Goal: Task Accomplishment & Management: Manage account settings

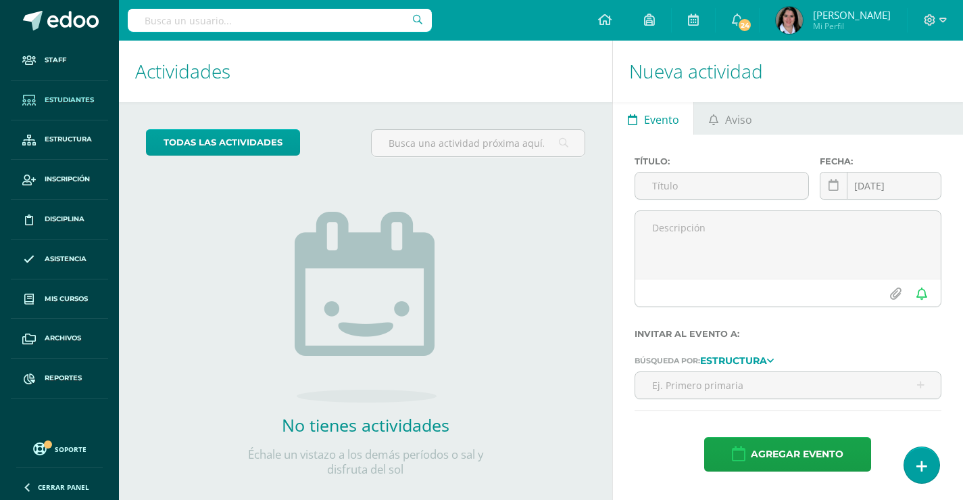
click at [74, 102] on span "Estudiantes" at bounding box center [69, 100] width 49 height 11
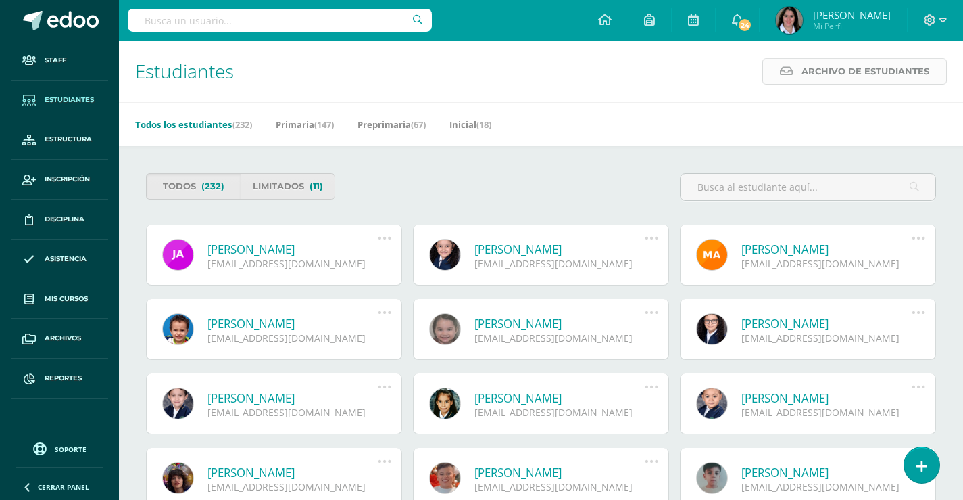
click at [814, 68] on span "Archivo de Estudiantes" at bounding box center [866, 71] width 128 height 25
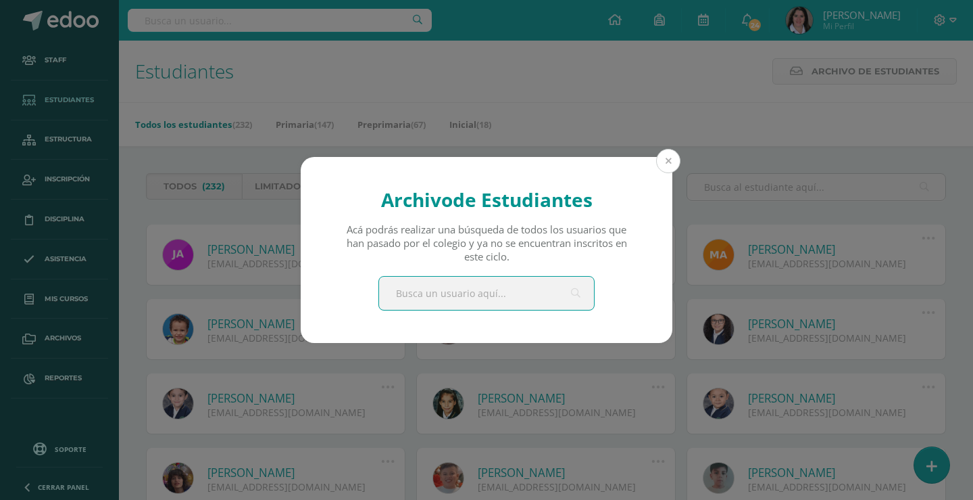
click at [674, 157] on button at bounding box center [668, 161] width 24 height 24
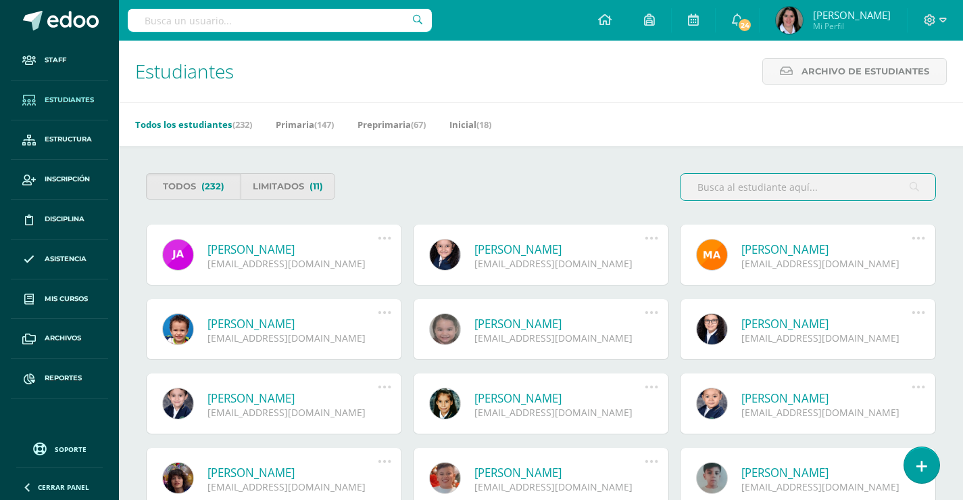
click at [777, 188] on input "text" at bounding box center [808, 187] width 255 height 26
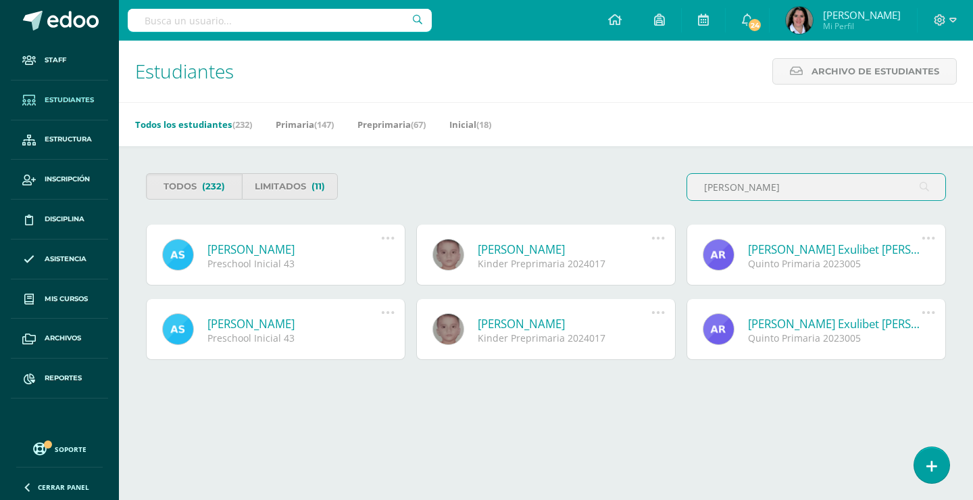
type input "aaron siliezar"
click at [387, 237] on icon at bounding box center [388, 238] width 15 height 15
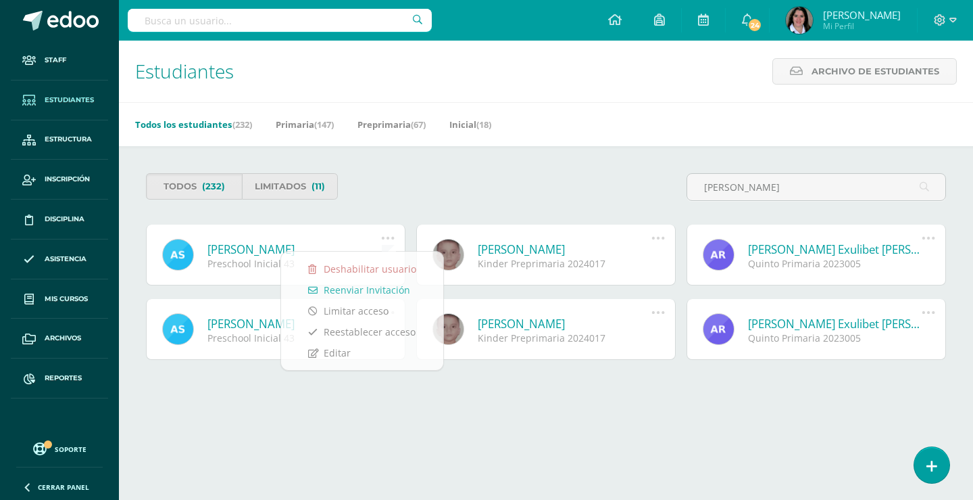
click at [468, 195] on div "Todos (232) Limitados (11)" at bounding box center [344, 186] width 406 height 26
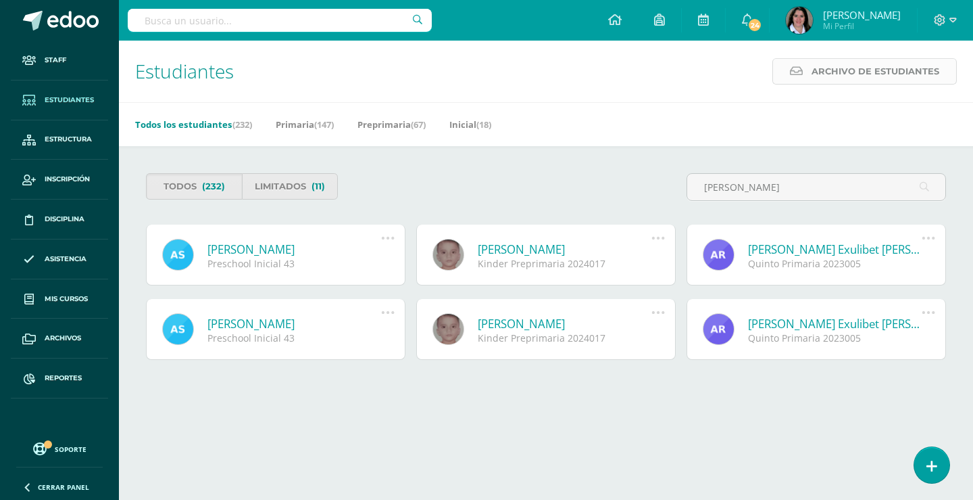
click at [835, 70] on span "Archivo de Estudiantes" at bounding box center [876, 71] width 128 height 25
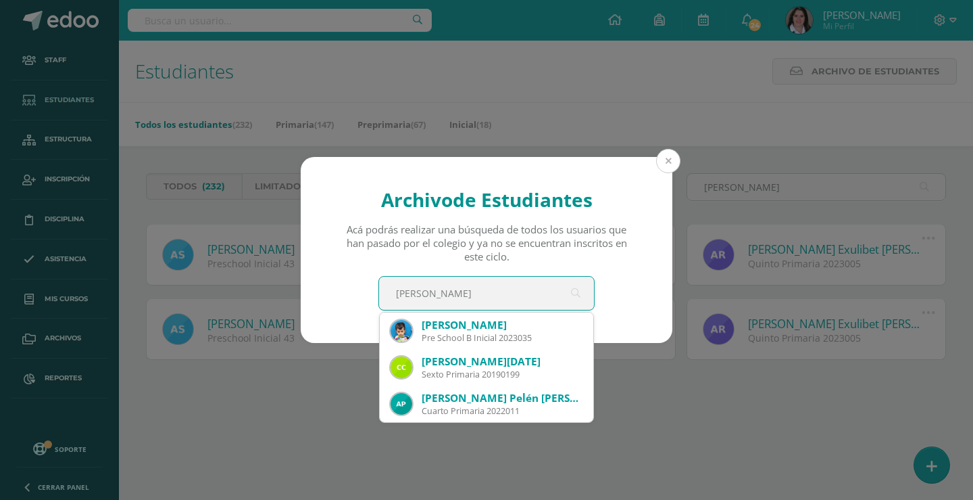
type input "aaron"
click at [671, 160] on button at bounding box center [668, 161] width 24 height 24
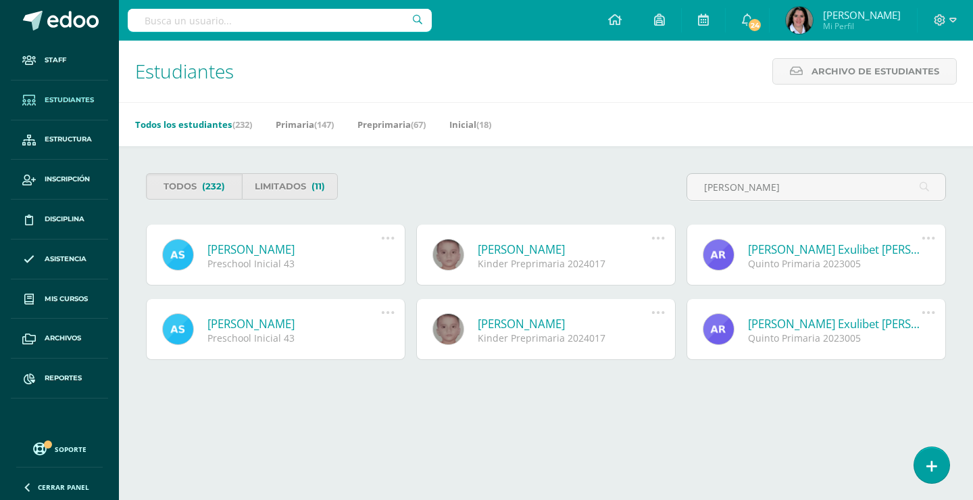
click at [315, 251] on link "Aaron Daniel Siliezar Teos" at bounding box center [295, 249] width 174 height 16
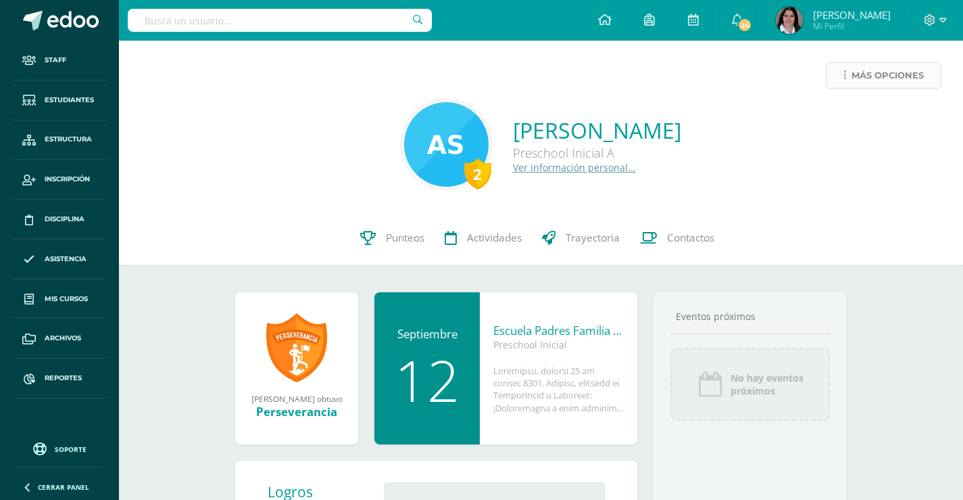
click at [845, 72] on icon at bounding box center [845, 75] width 3 height 11
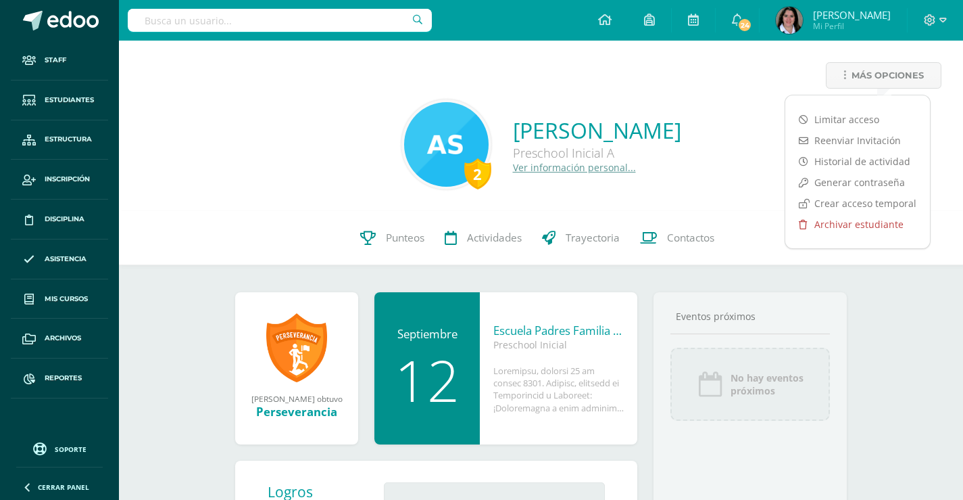
click at [837, 224] on link "Archivar estudiante" at bounding box center [857, 224] width 145 height 21
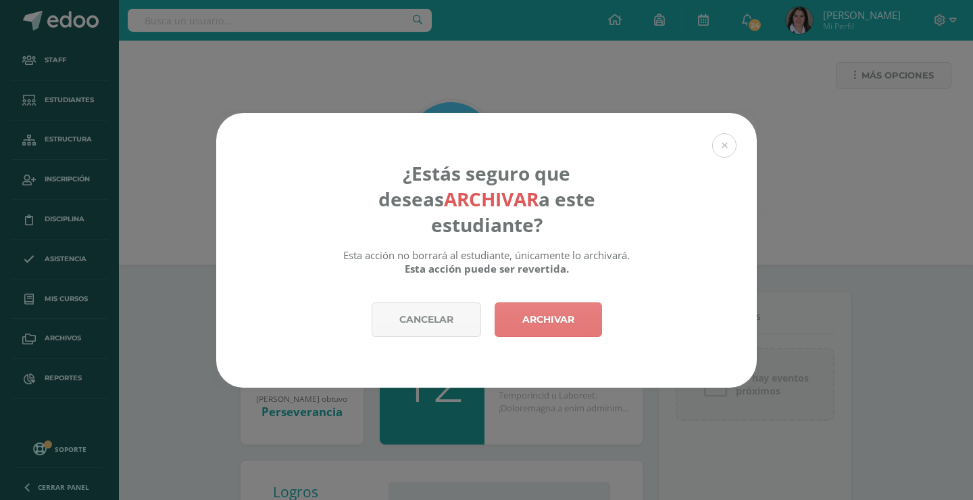
click at [562, 309] on link "Archivar" at bounding box center [548, 319] width 107 height 34
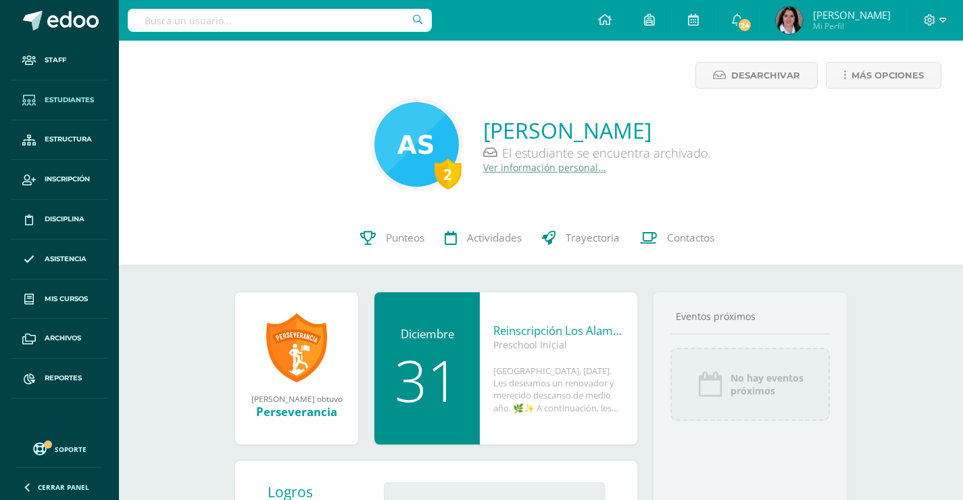
click at [74, 99] on span "Estudiantes" at bounding box center [69, 100] width 49 height 11
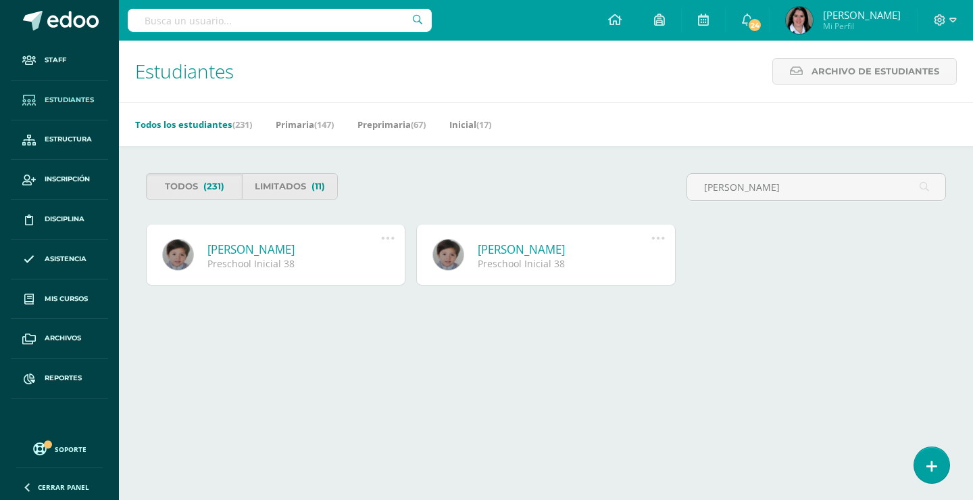
type input "[PERSON_NAME]"
click at [242, 251] on link "[PERSON_NAME]" at bounding box center [295, 249] width 174 height 16
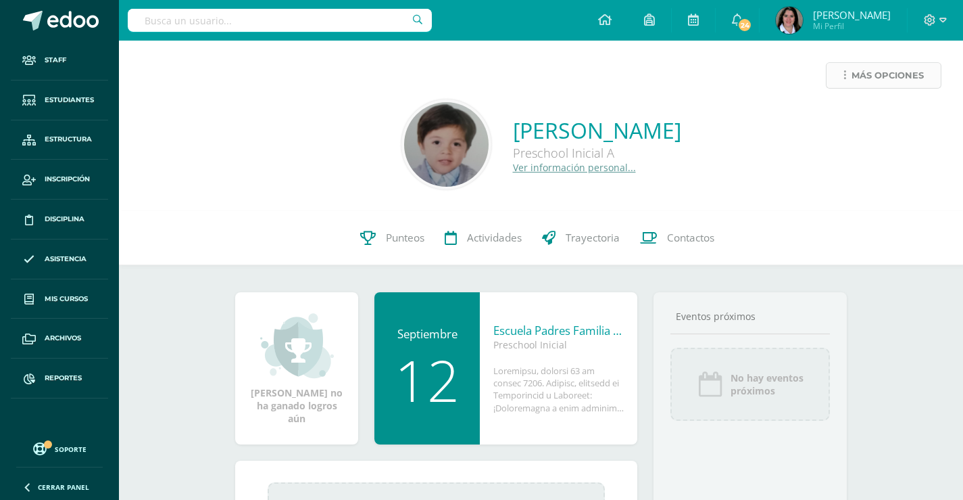
click at [844, 71] on icon at bounding box center [845, 75] width 3 height 11
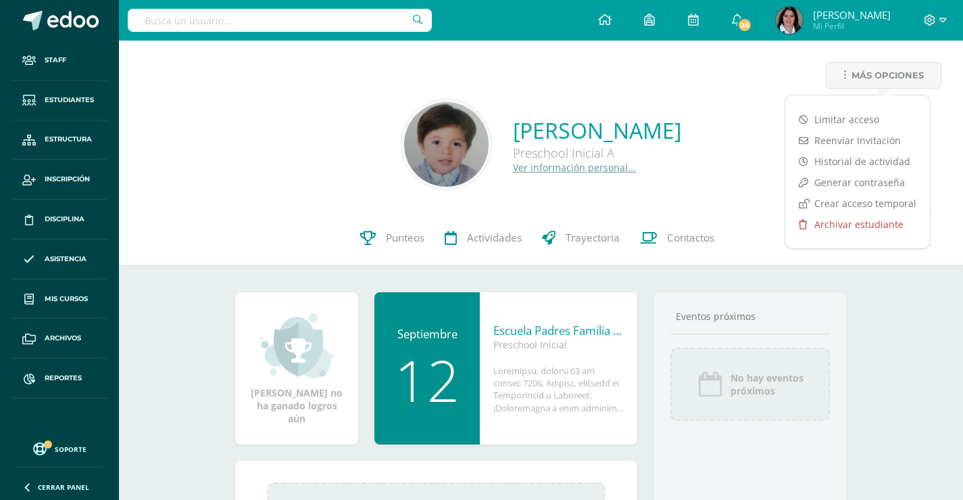
click at [869, 225] on link "Archivar estudiante" at bounding box center [857, 224] width 145 height 21
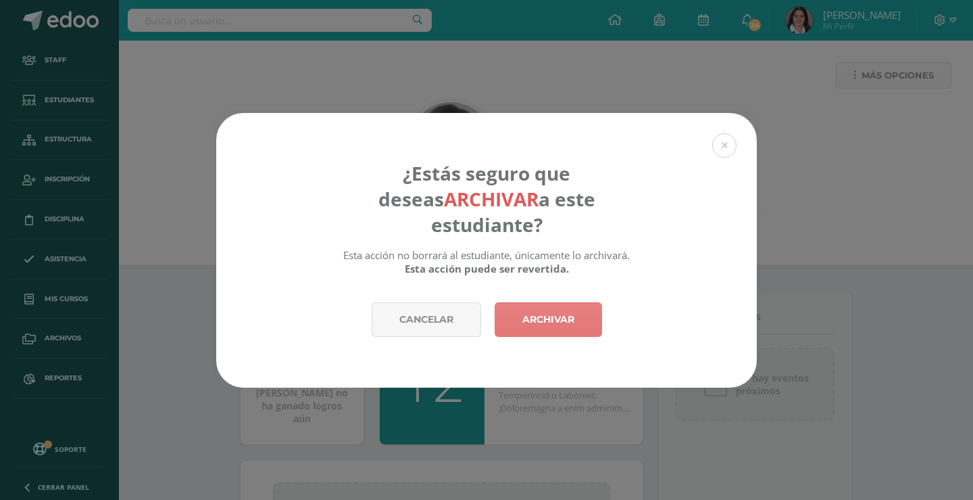
click at [548, 302] on link "Archivar" at bounding box center [548, 319] width 107 height 34
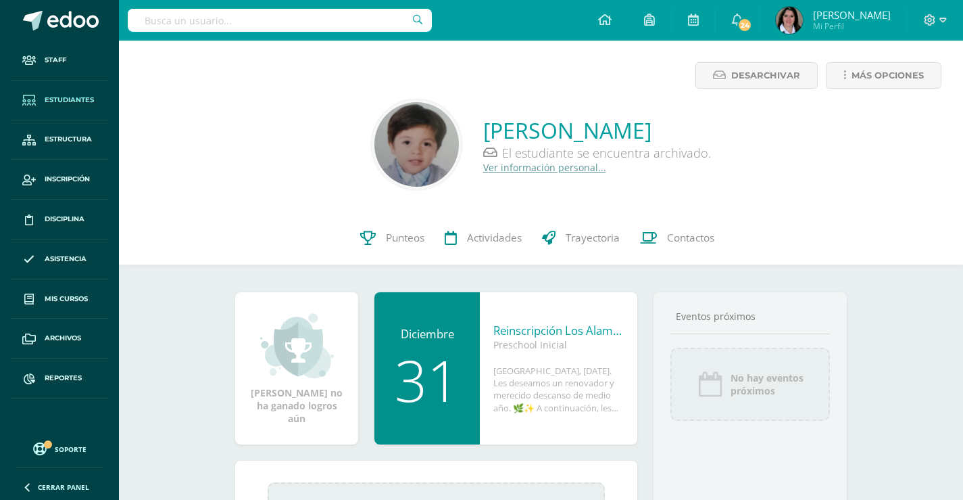
click at [59, 96] on span "Estudiantes" at bounding box center [69, 100] width 49 height 11
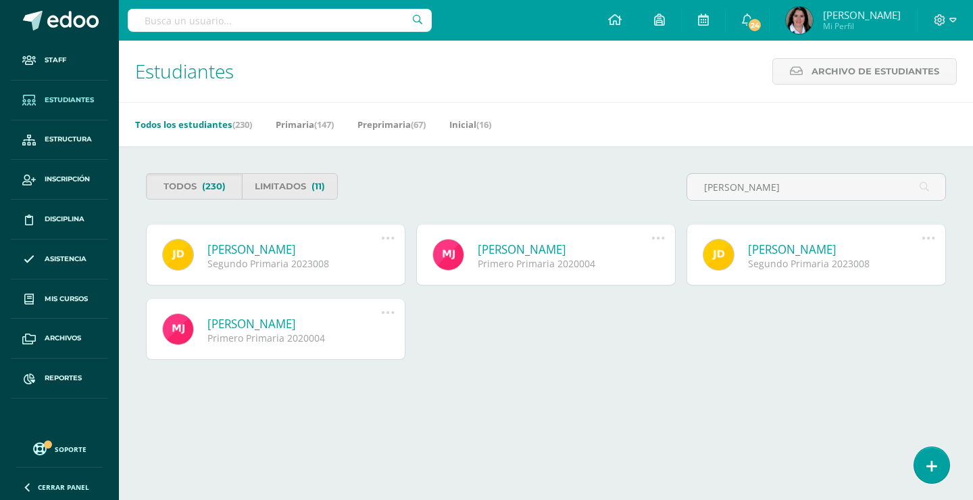
type input "[PERSON_NAME]"
click at [289, 251] on link "Juan Manuel Donis Arroyave" at bounding box center [295, 249] width 174 height 16
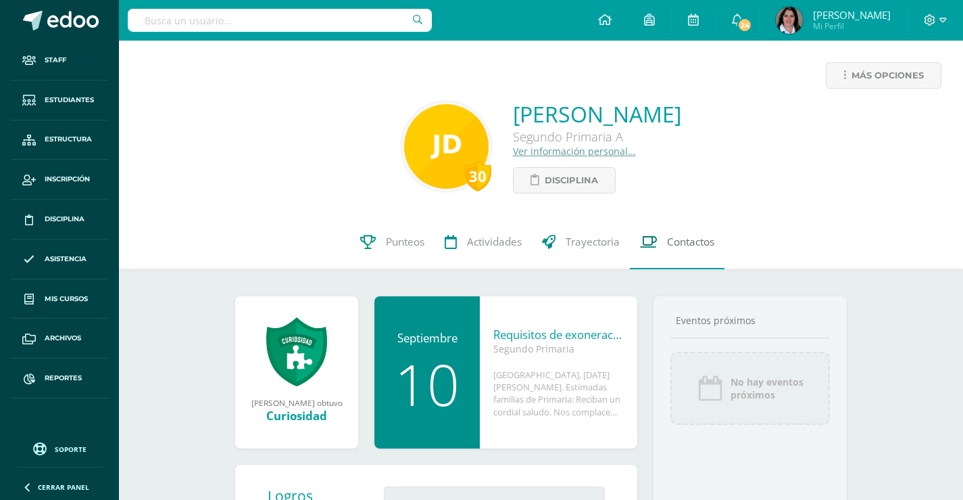
click at [696, 243] on span "Contactos" at bounding box center [690, 242] width 47 height 14
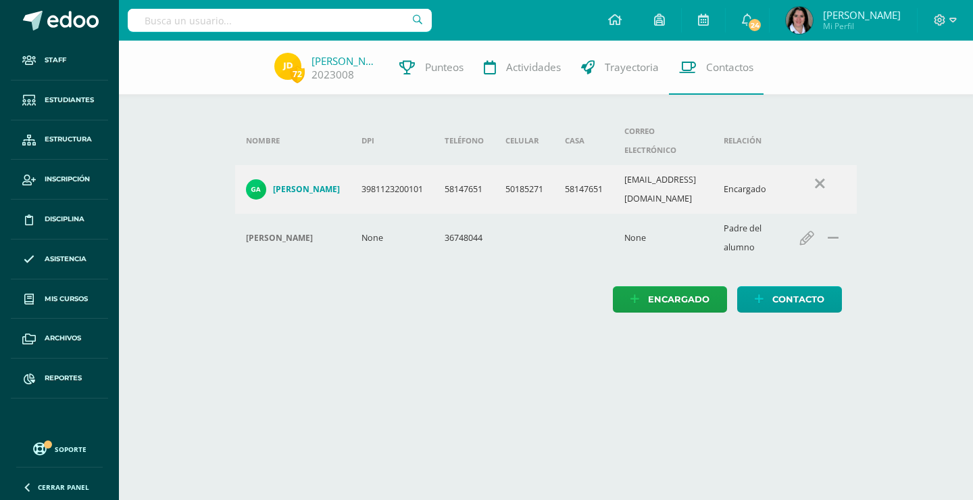
click at [317, 184] on h4 "[PERSON_NAME]" at bounding box center [306, 189] width 67 height 11
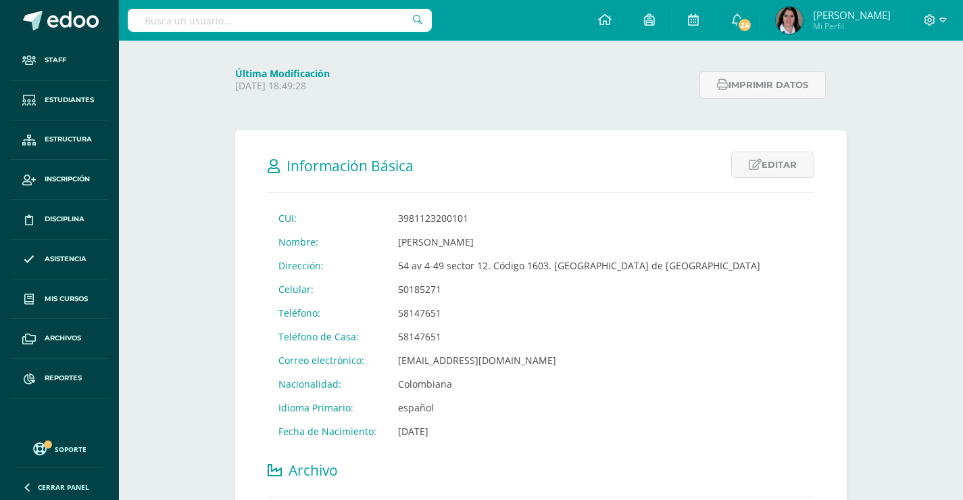
scroll to position [203, 0]
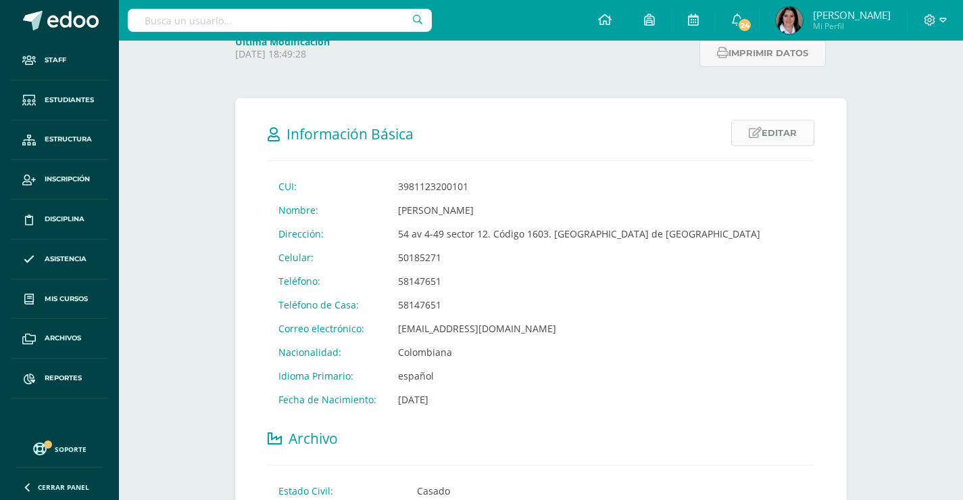
click at [792, 129] on link "Editar" at bounding box center [772, 133] width 83 height 26
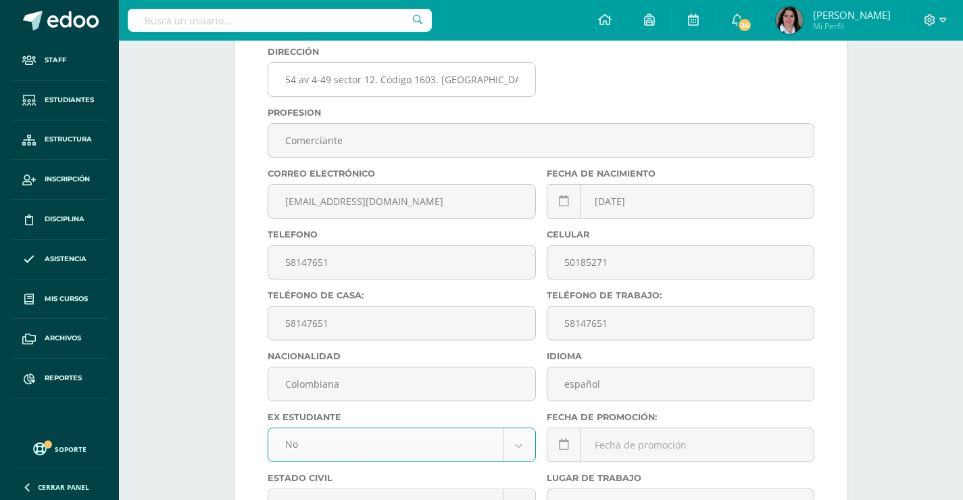
scroll to position [473, 0]
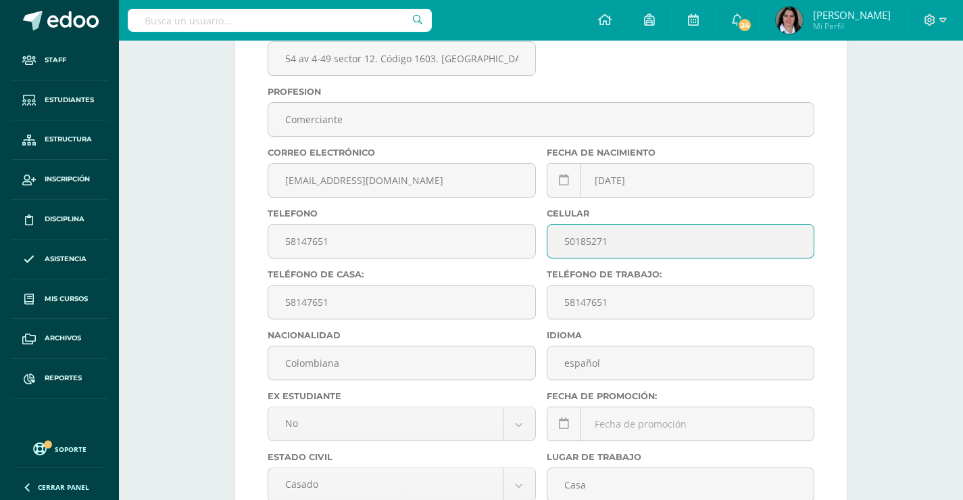
drag, startPoint x: 564, startPoint y: 240, endPoint x: 629, endPoint y: 250, distance: 66.3
click at [629, 250] on input "50185271" at bounding box center [681, 240] width 267 height 33
type input "42492965"
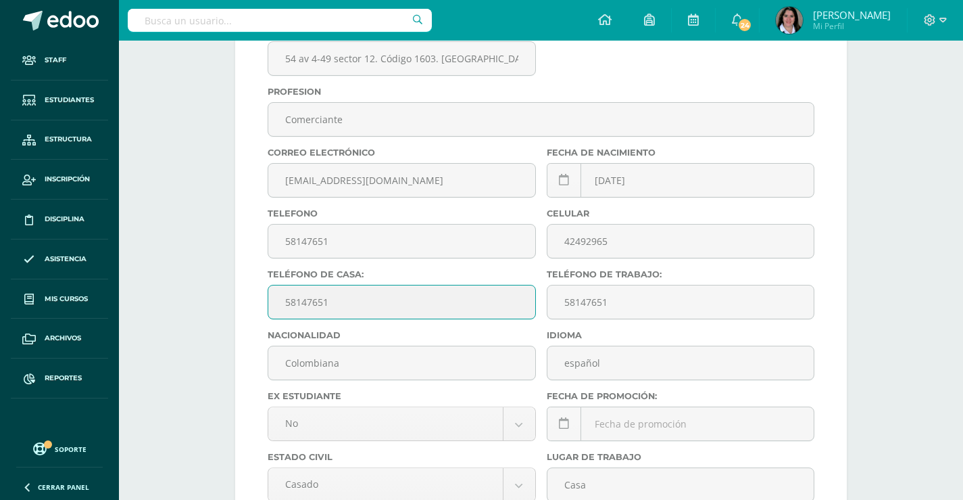
drag, startPoint x: 285, startPoint y: 301, endPoint x: 362, endPoint y: 301, distance: 77.1
click at [362, 301] on input "58147651" at bounding box center [401, 301] width 267 height 33
type input "42492965"
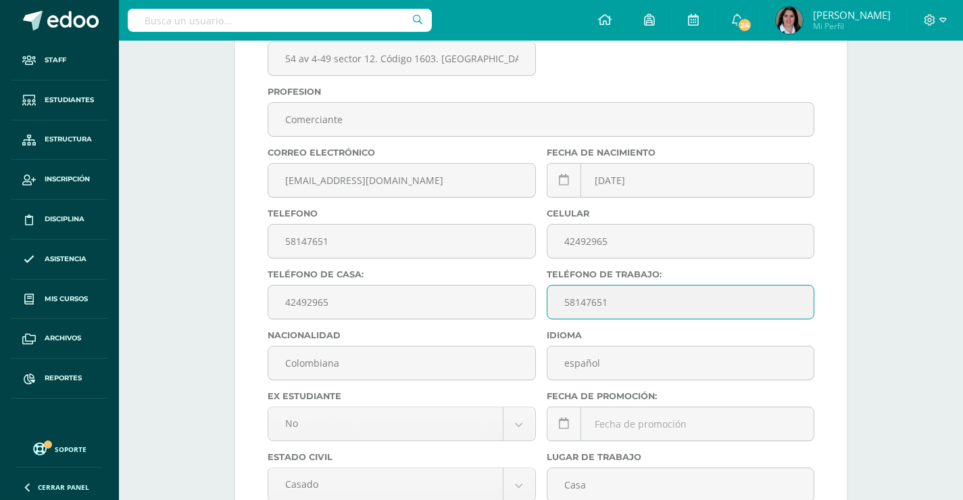
drag, startPoint x: 564, startPoint y: 300, endPoint x: 650, endPoint y: 309, distance: 86.3
click at [650, 309] on input "58147651" at bounding box center [681, 301] width 267 height 33
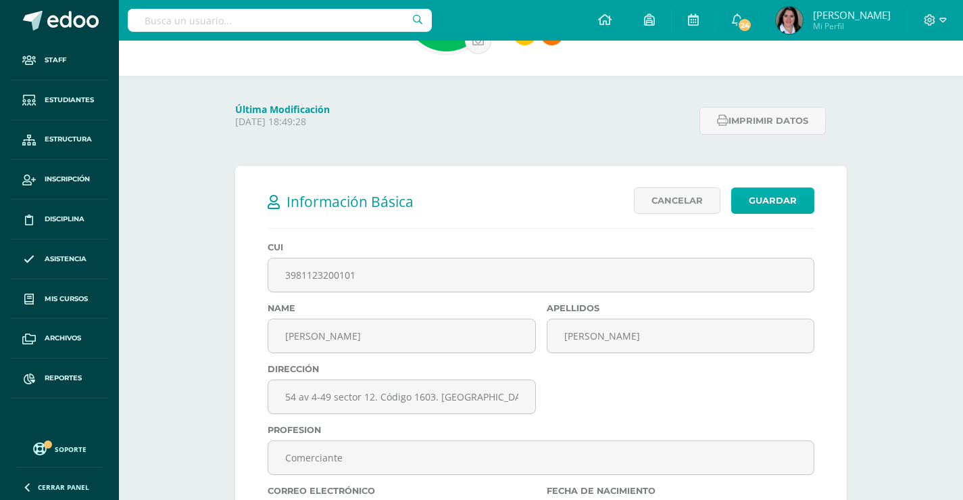
type input "42492965"
drag, startPoint x: 742, startPoint y: 201, endPoint x: 730, endPoint y: 208, distance: 13.0
click at [741, 201] on link "Guardar" at bounding box center [772, 200] width 83 height 26
